Goal: Transaction & Acquisition: Purchase product/service

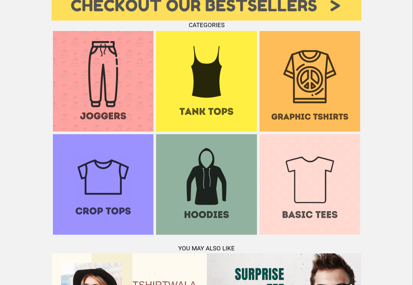
scroll to position [493, 0]
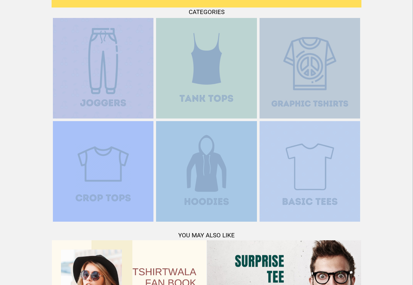
click at [317, 104] on img at bounding box center [309, 68] width 101 height 101
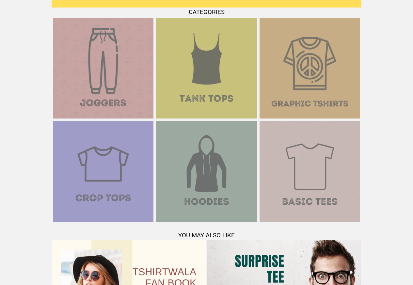
click at [309, 196] on img at bounding box center [309, 171] width 101 height 101
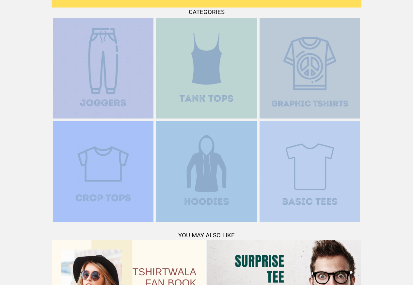
click at [309, 103] on img at bounding box center [309, 68] width 101 height 101
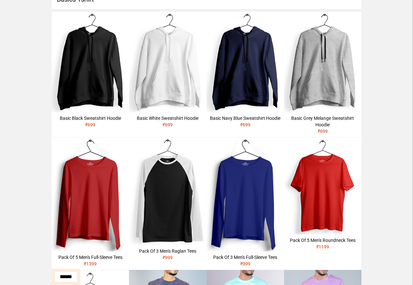
scroll to position [235, 0]
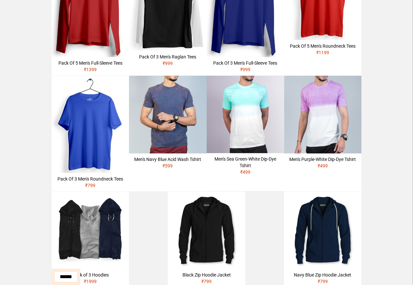
click at [230, 135] on img at bounding box center [244, 114] width 77 height 77
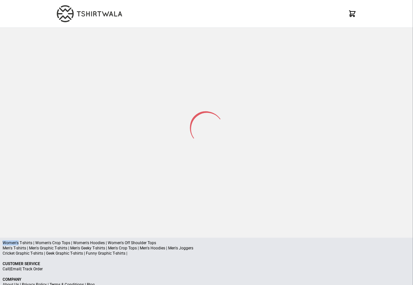
scroll to position [31, 0]
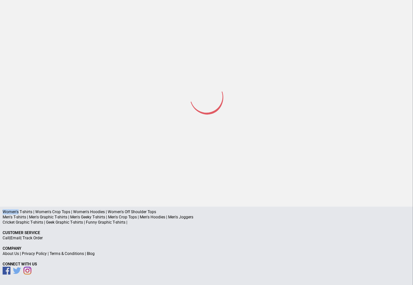
select select "*********"
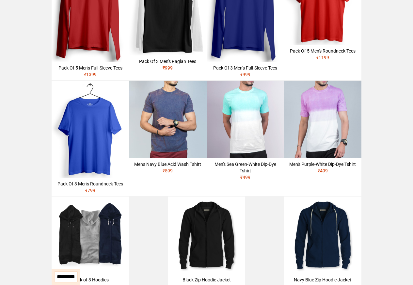
scroll to position [235, 0]
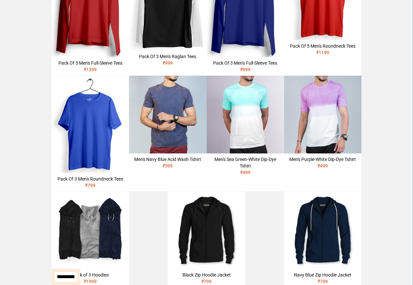
click at [340, 119] on img at bounding box center [322, 114] width 77 height 77
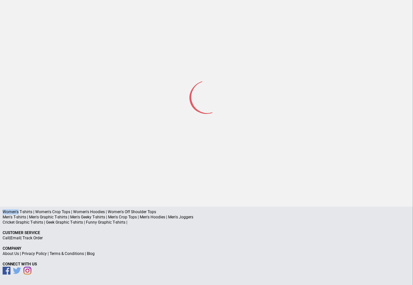
scroll to position [31, 0]
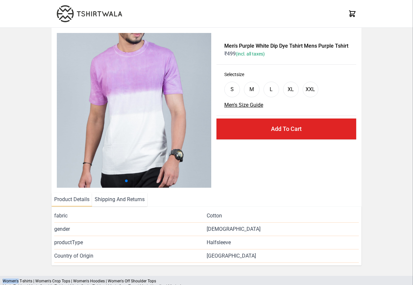
click at [78, 46] on img at bounding box center [134, 110] width 155 height 155
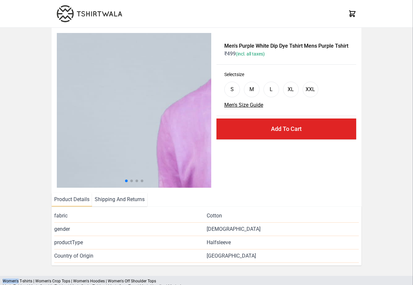
select select "*********"
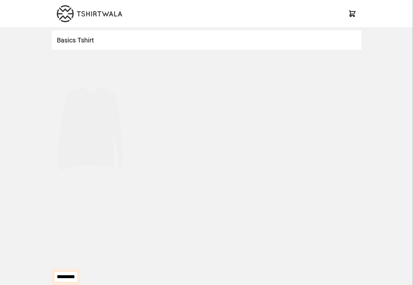
scroll to position [31, 0]
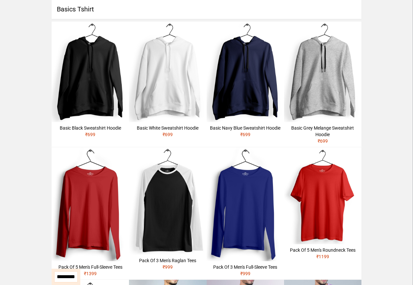
click at [140, 216] on img at bounding box center [167, 200] width 77 height 107
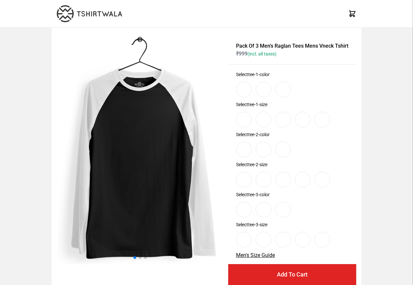
select select "*********"
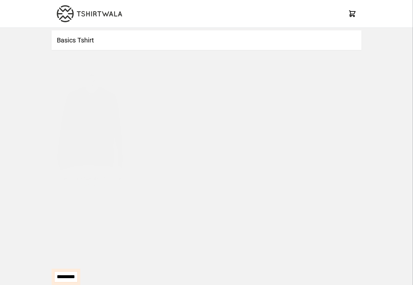
scroll to position [31, 0]
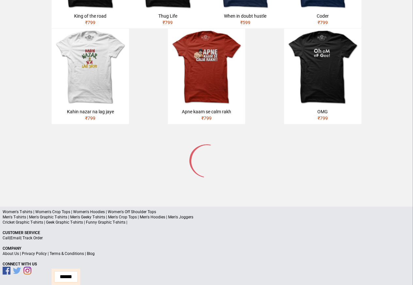
scroll to position [311, 0]
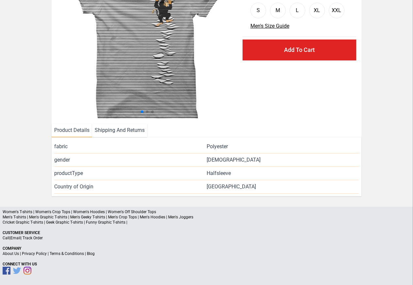
scroll to position [79, 0]
